Goal: Go to known website: Access a specific website the user already knows

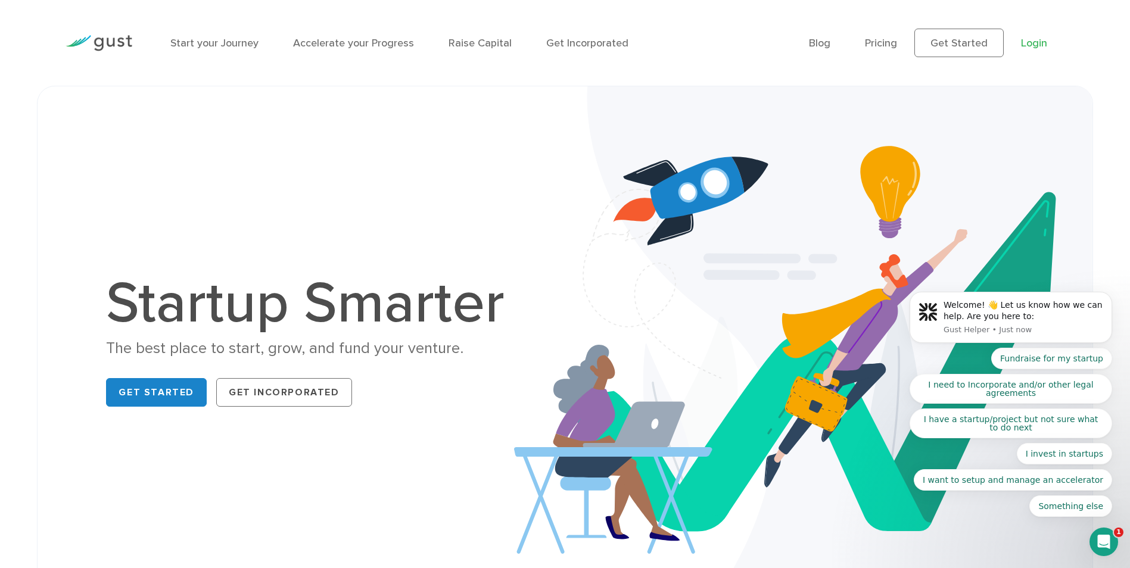
click at [1034, 43] on link "Login" at bounding box center [1034, 43] width 26 height 13
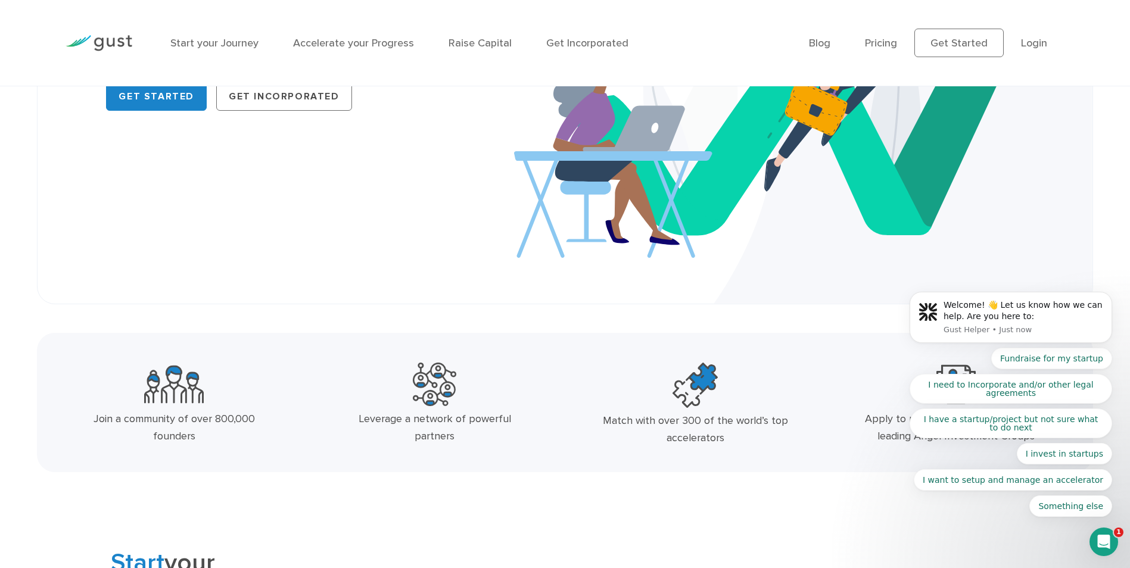
scroll to position [238, 0]
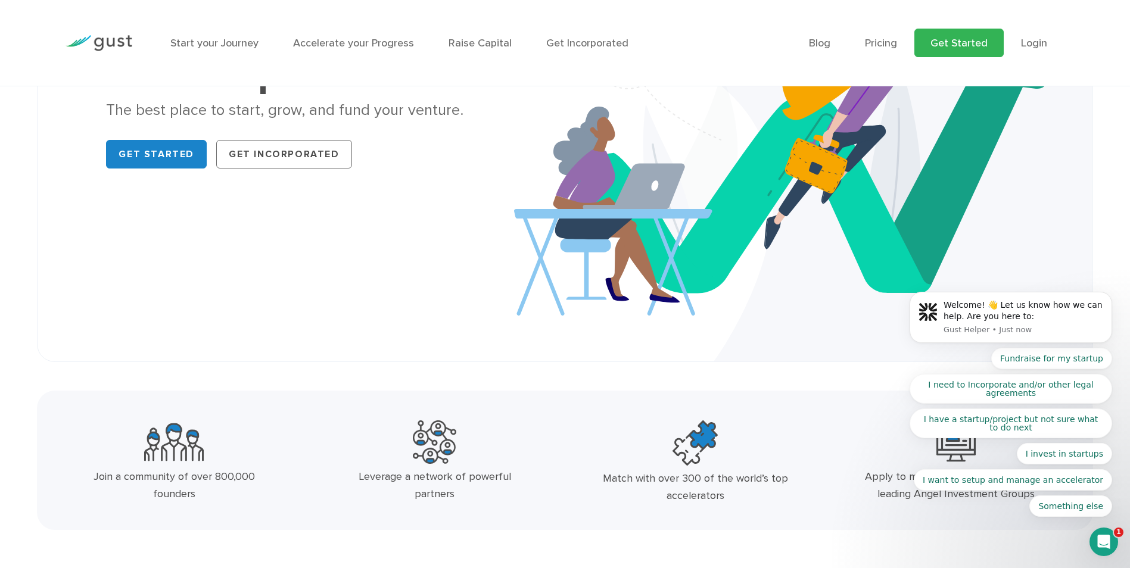
click at [955, 48] on link "Get Started" at bounding box center [959, 43] width 89 height 29
click at [1029, 42] on link "Login" at bounding box center [1034, 43] width 26 height 13
